Goal: Check status: Check status

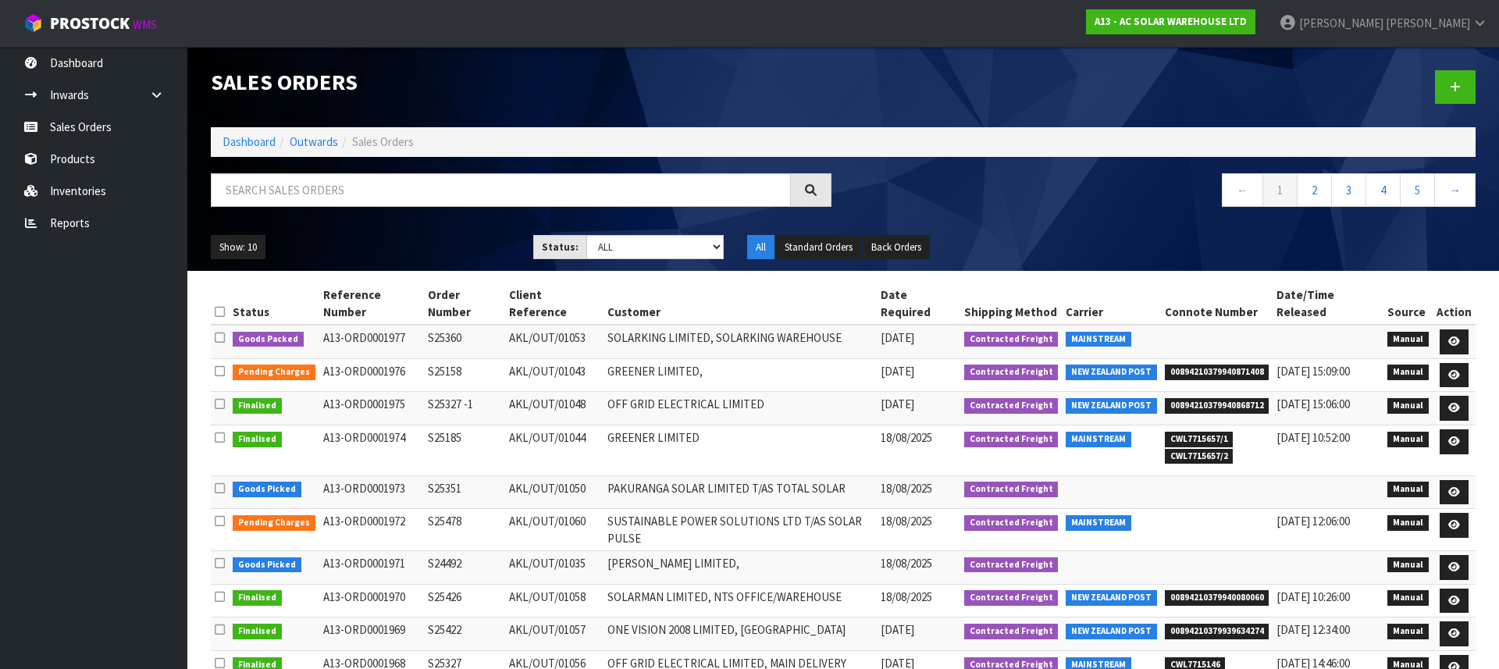
scroll to position [43, 0]
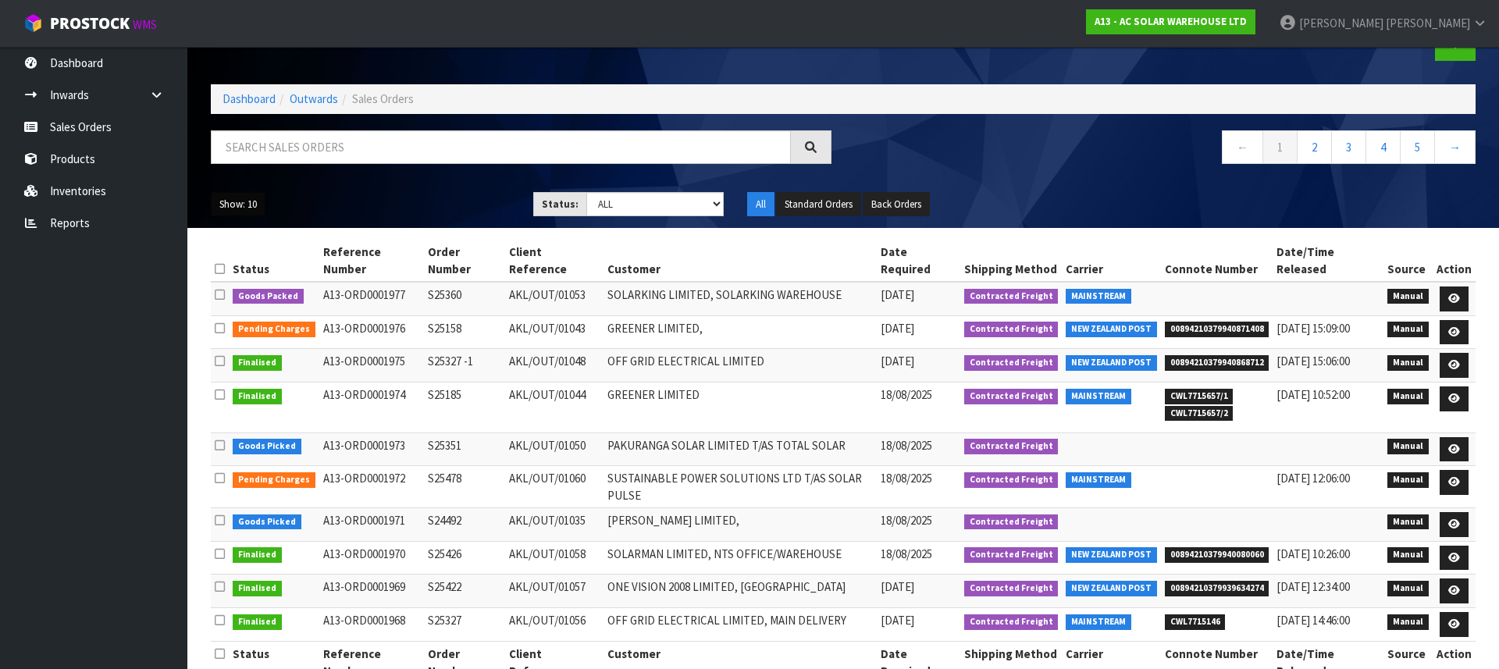
click at [232, 203] on button "Show: 10" at bounding box center [238, 204] width 55 height 25
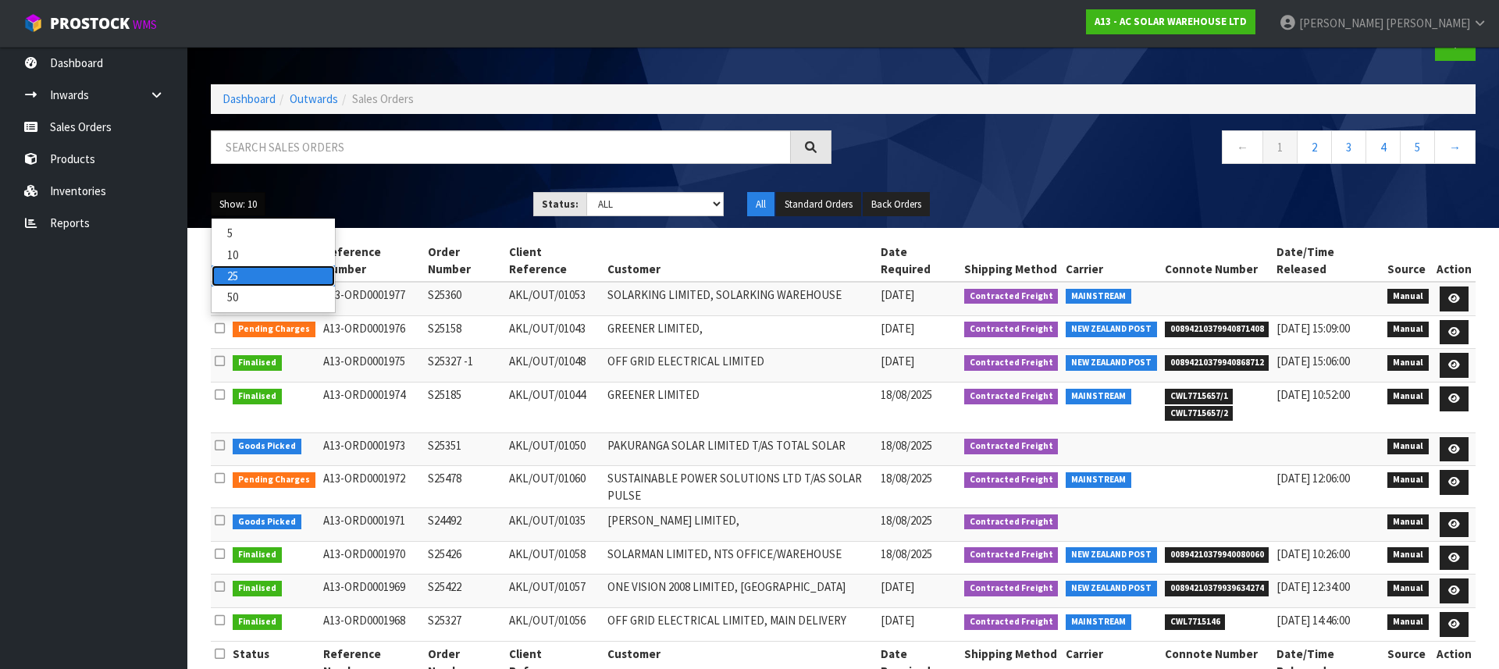
click at [244, 278] on link "25" at bounding box center [273, 276] width 123 height 21
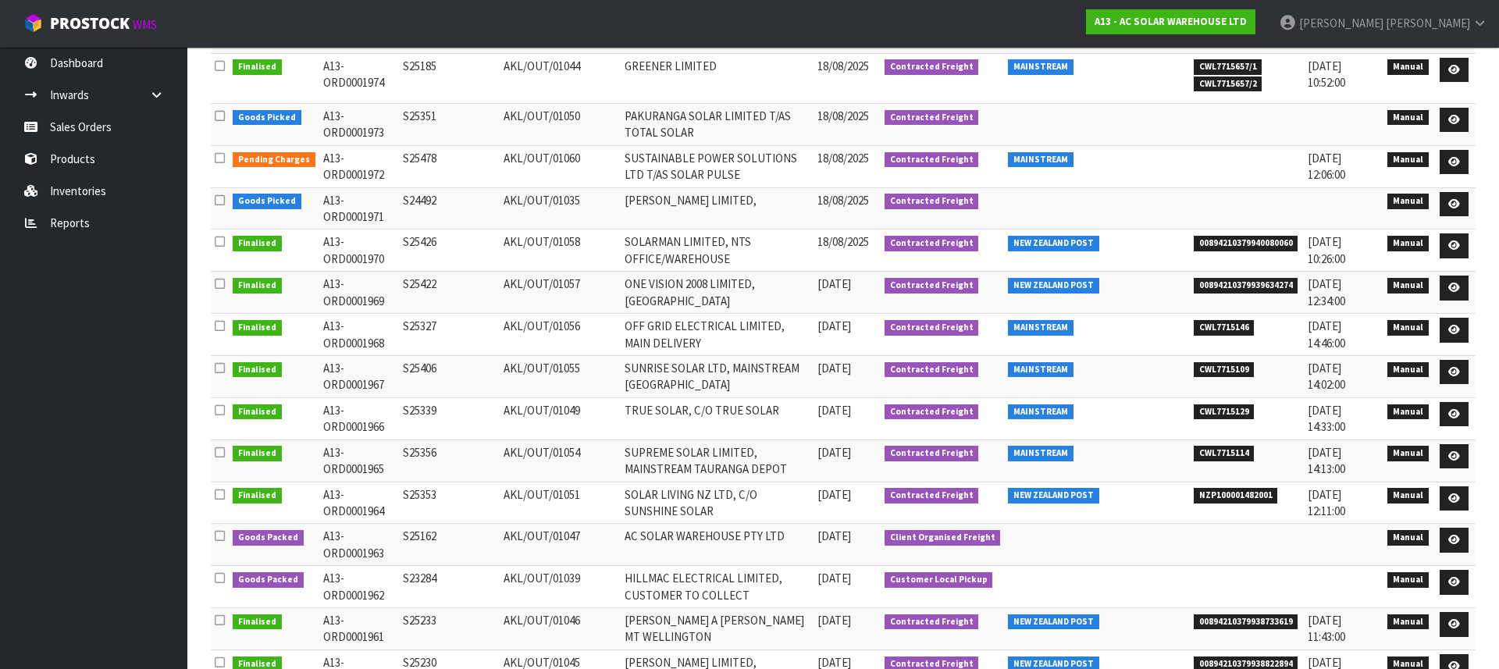
scroll to position [399, 0]
drag, startPoint x: 808, startPoint y: 599, endPoint x: 520, endPoint y: 556, distance: 291.3
click at [677, 578] on td "HILLMAC ELECTRICAL LIMITED, CUSTOMER TO COLLECT" at bounding box center [718, 586] width 194 height 42
click at [615, 582] on td "AKL/OUT/01039" at bounding box center [560, 586] width 121 height 42
click at [702, 579] on td "HILLMAC ELECTRICAL LIMITED, CUSTOMER TO COLLECT" at bounding box center [718, 586] width 194 height 42
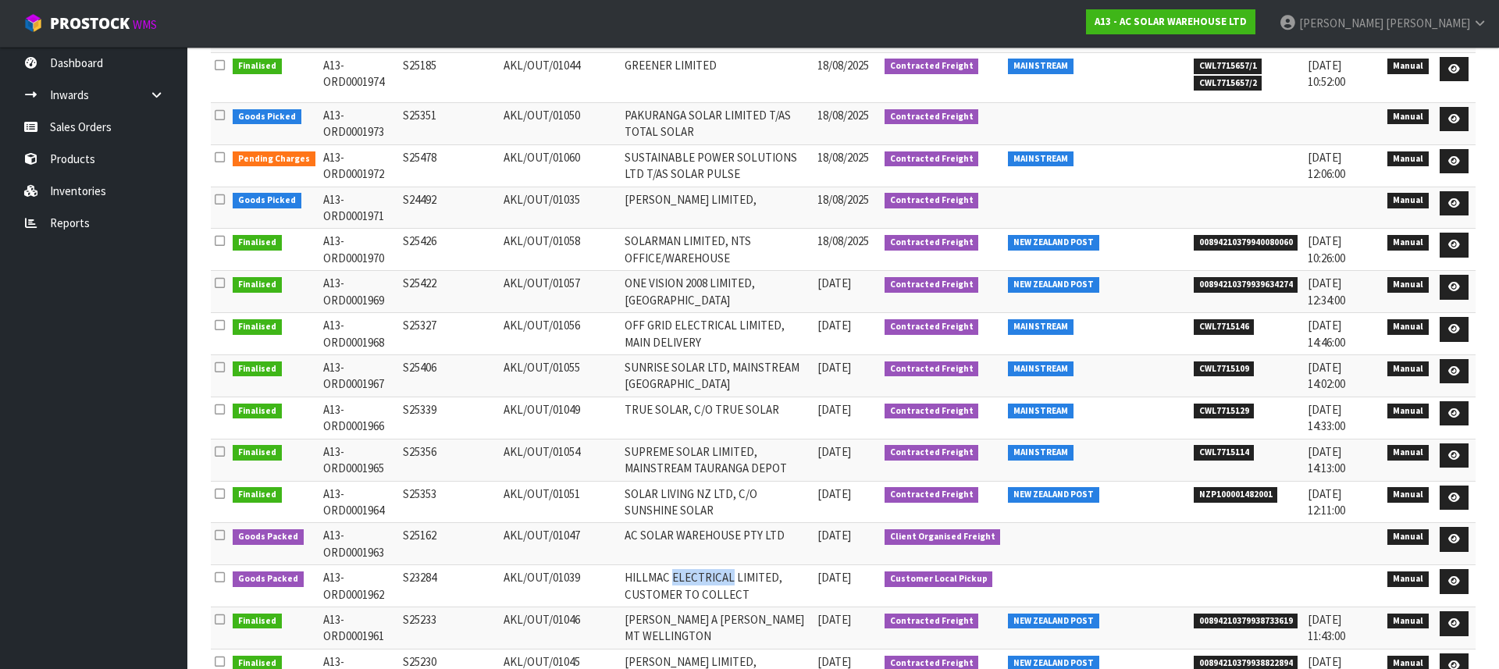
click at [703, 579] on td "HILLMAC ELECTRICAL LIMITED, CUSTOMER TO COLLECT" at bounding box center [718, 586] width 194 height 42
click at [729, 581] on td "HILLMAC ELECTRICAL LIMITED, CUSTOMER TO COLLECT" at bounding box center [718, 586] width 194 height 42
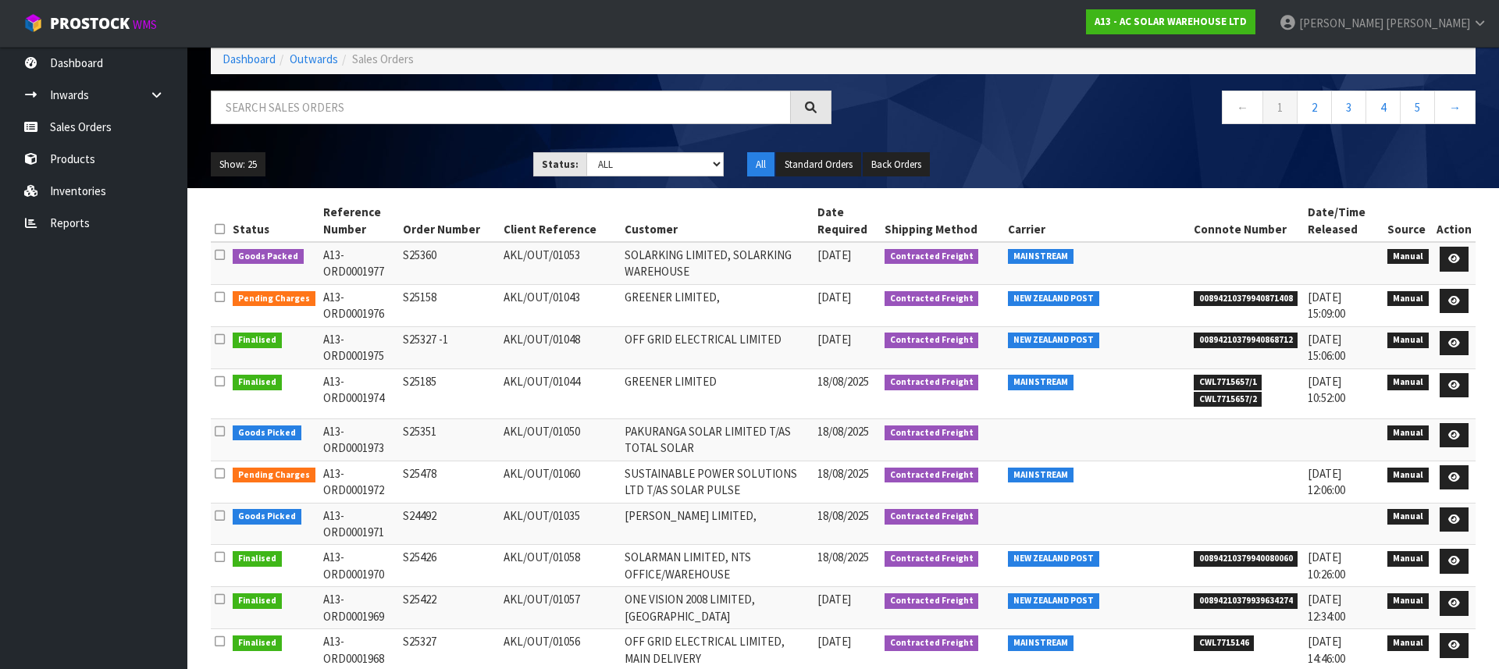
scroll to position [0, 0]
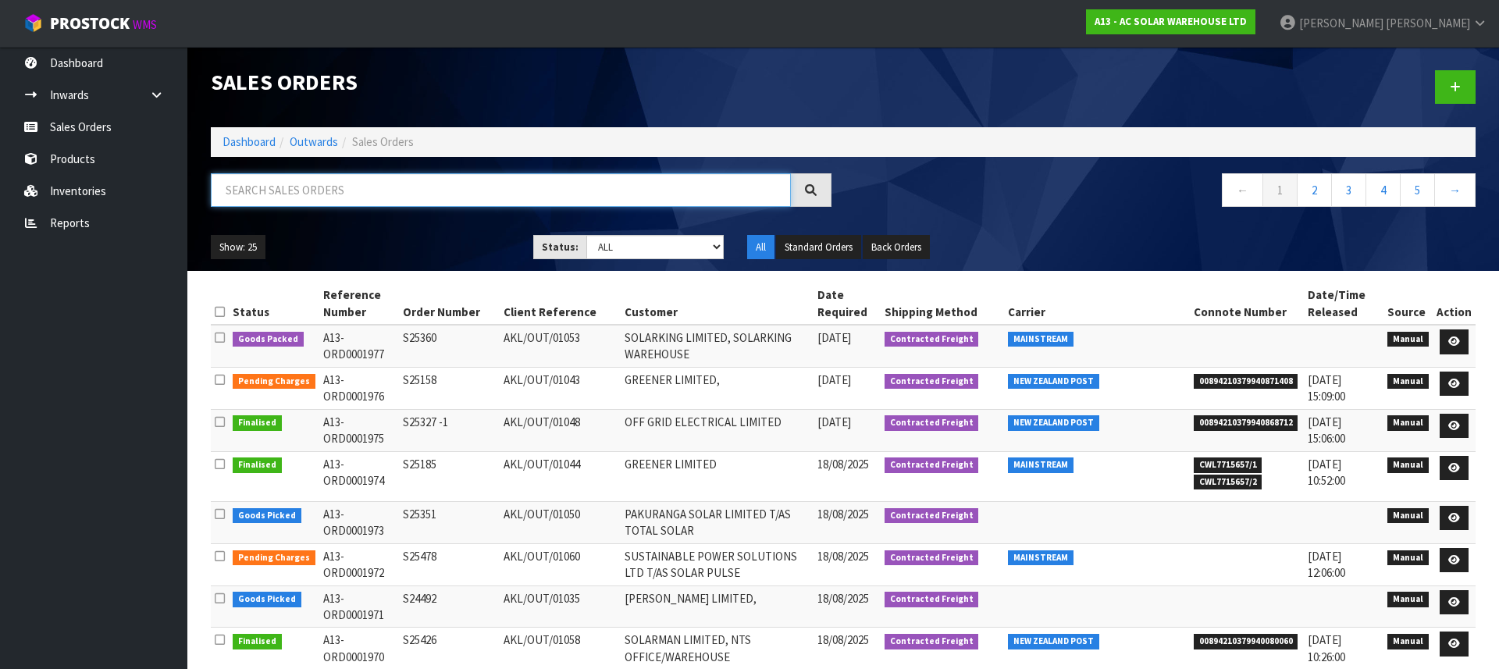
click at [312, 191] on input "text" at bounding box center [501, 190] width 580 height 34
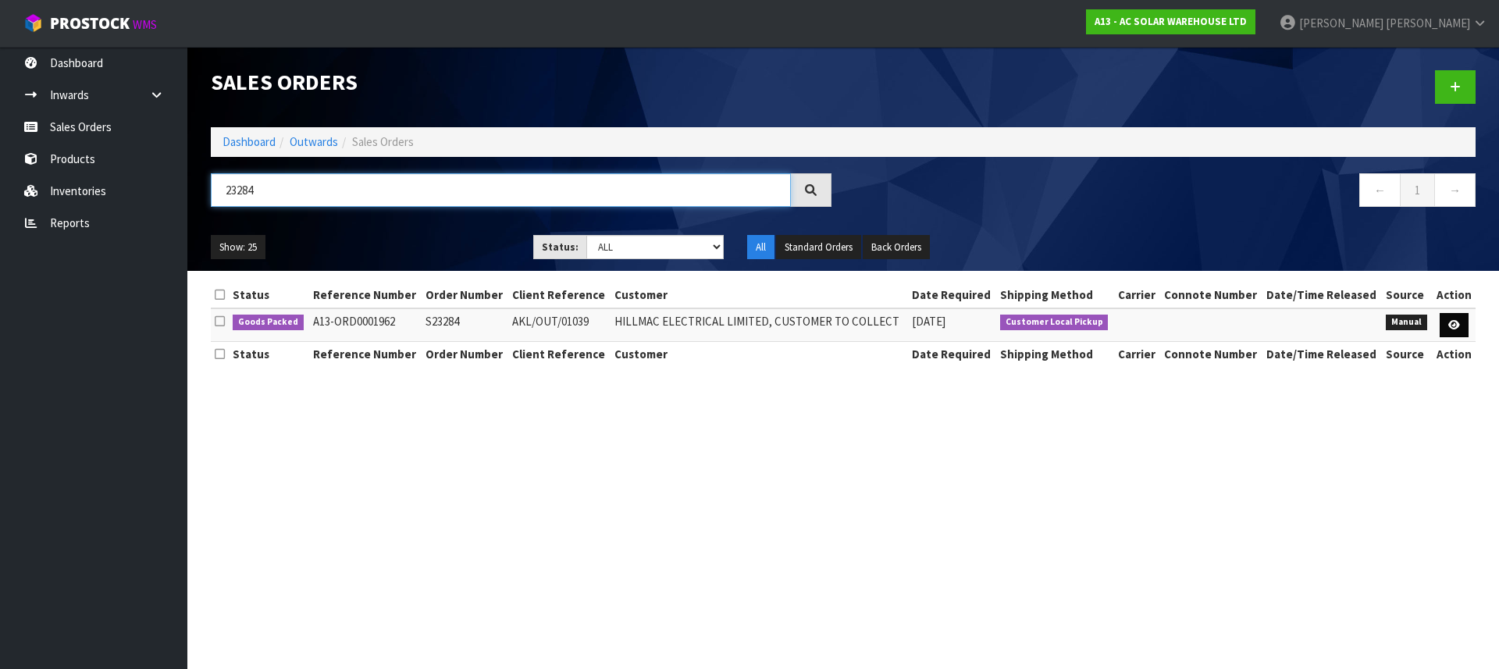
type input "23284"
click at [1449, 324] on icon at bounding box center [1455, 325] width 12 height 10
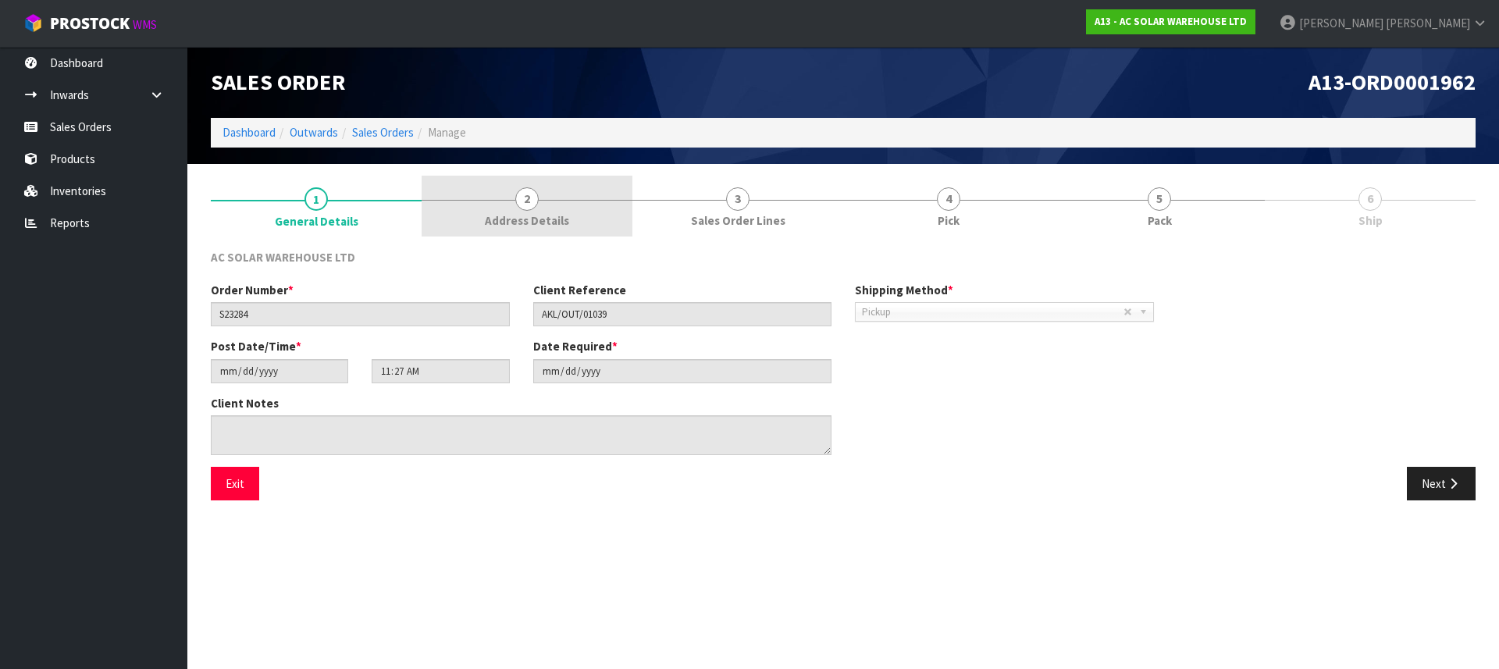
click at [533, 204] on span "2" at bounding box center [526, 198] width 23 height 23
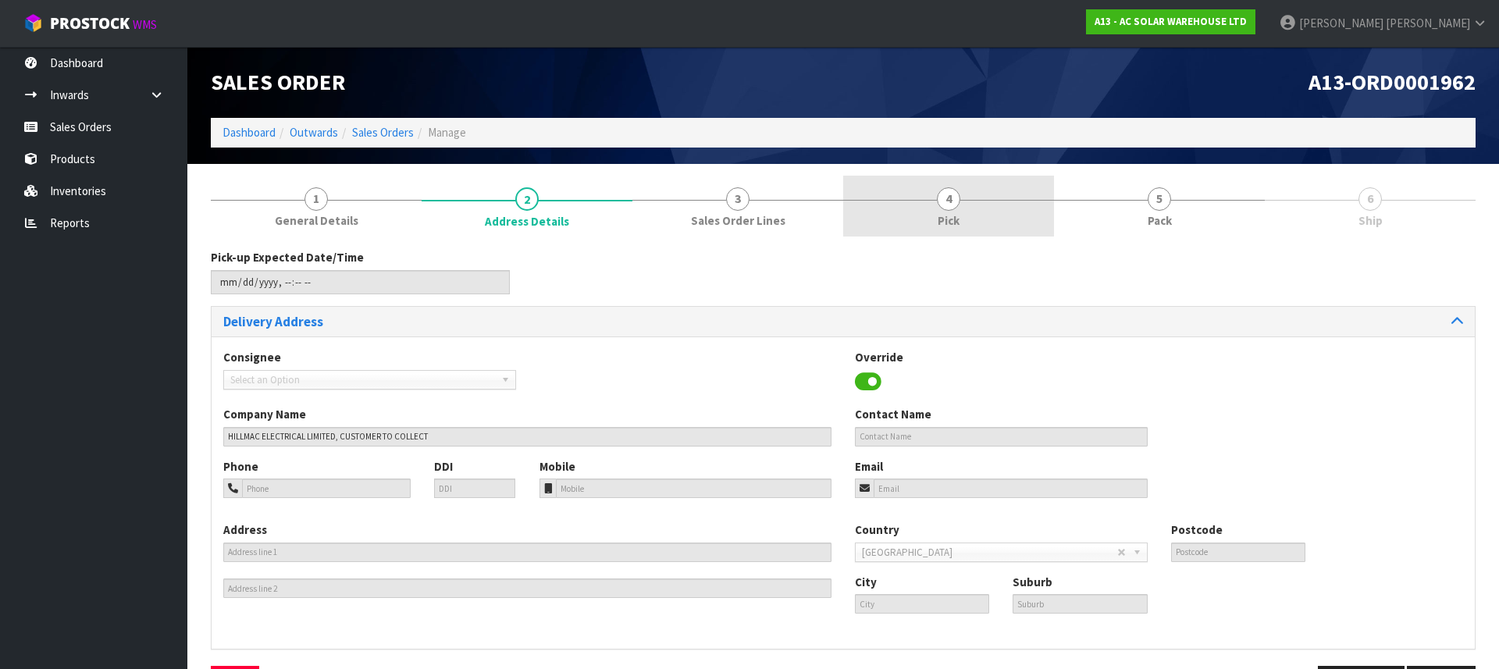
drag, startPoint x: 722, startPoint y: 196, endPoint x: 903, endPoint y: 191, distance: 180.5
click at [722, 198] on link "3 Sales Order Lines" at bounding box center [738, 207] width 211 height 62
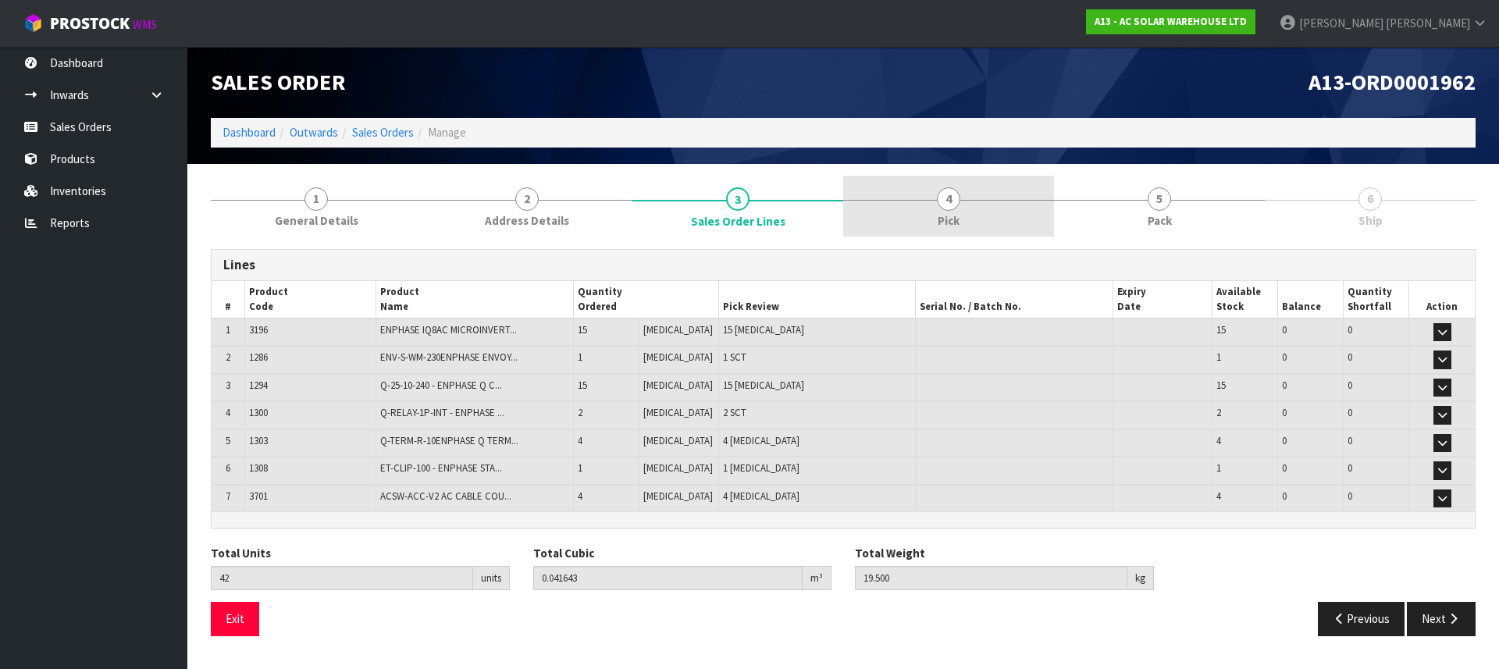
click at [903, 191] on link "4 Pick" at bounding box center [948, 207] width 211 height 62
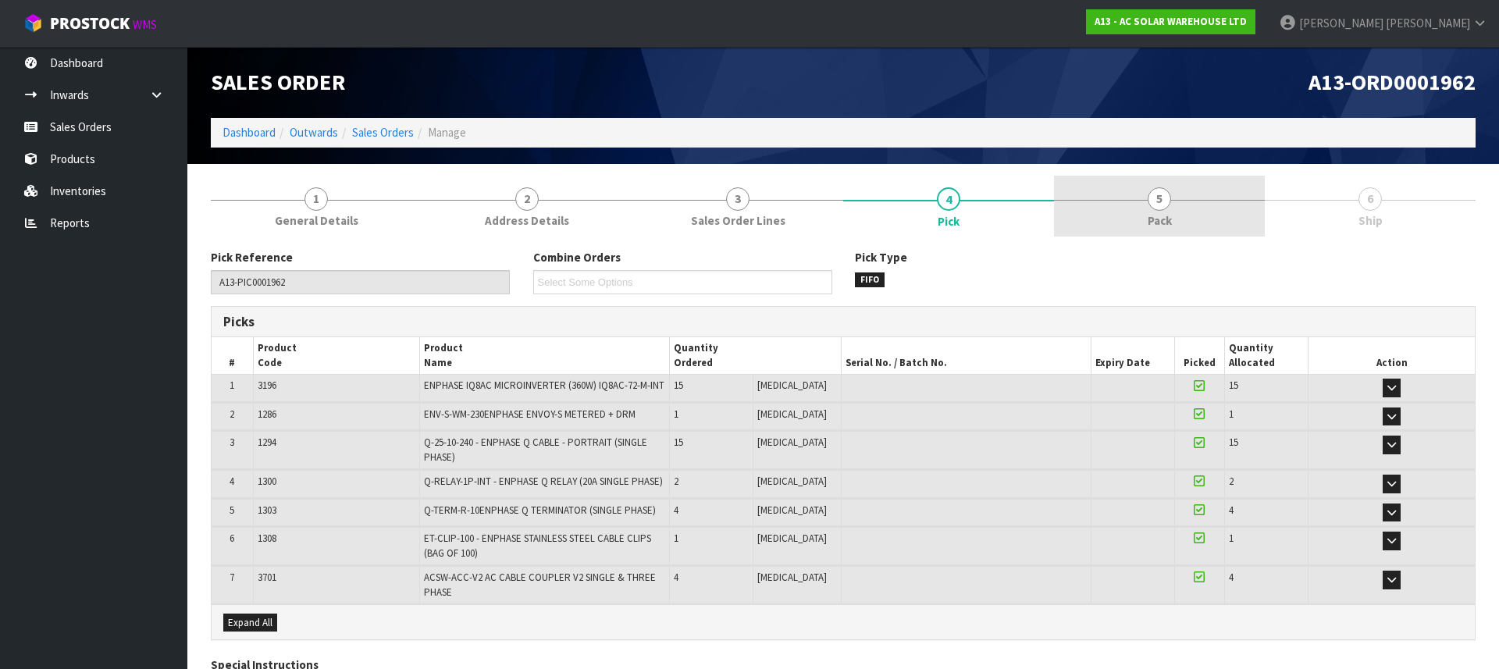
click at [1187, 198] on link "5 Pack" at bounding box center [1159, 207] width 211 height 62
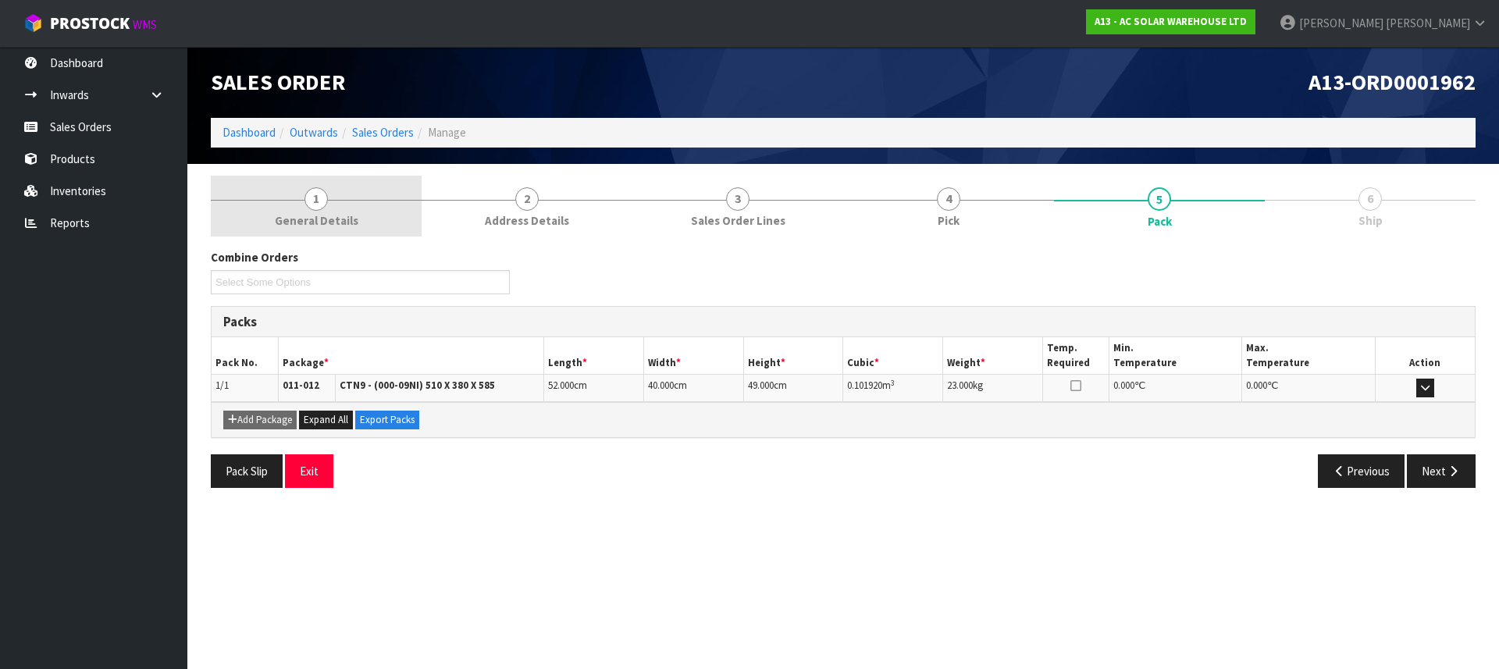
click at [338, 215] on span "General Details" at bounding box center [317, 220] width 84 height 16
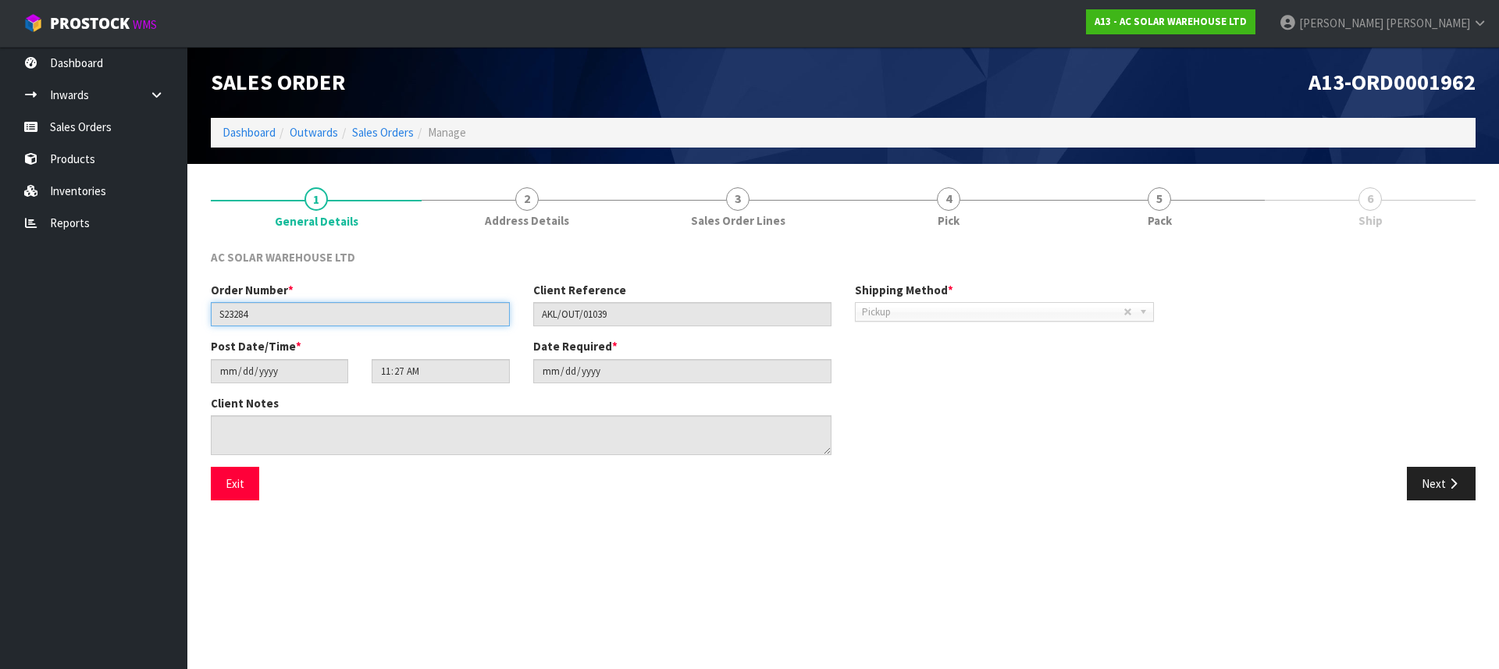
click at [241, 314] on input "S23284" at bounding box center [360, 314] width 299 height 24
